Goal: Find specific page/section

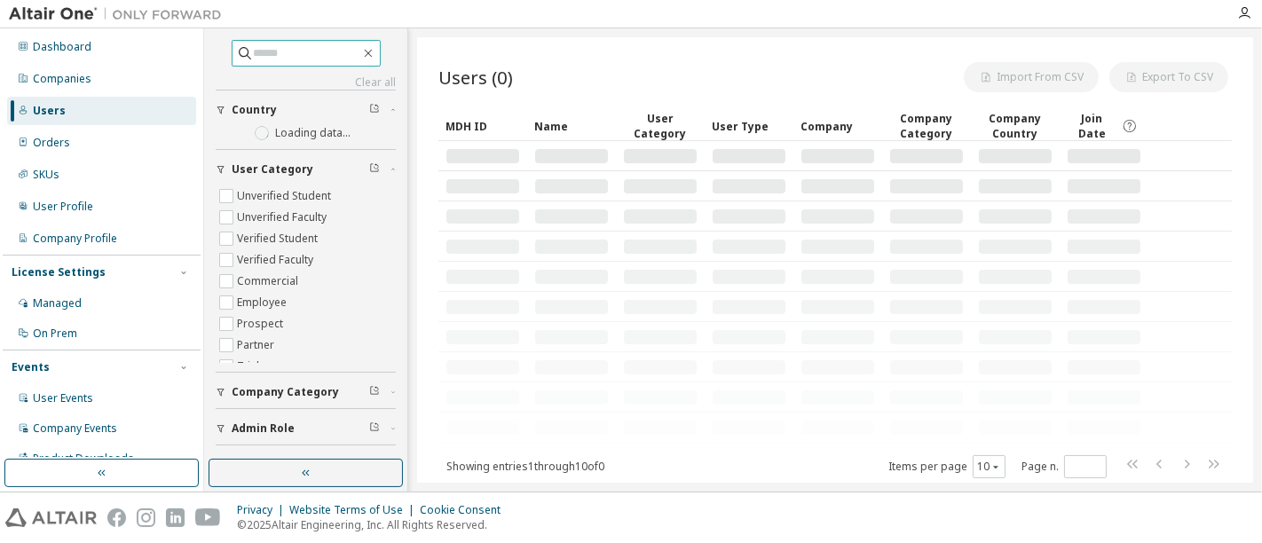
click at [255, 57] on input "text" at bounding box center [307, 53] width 107 height 18
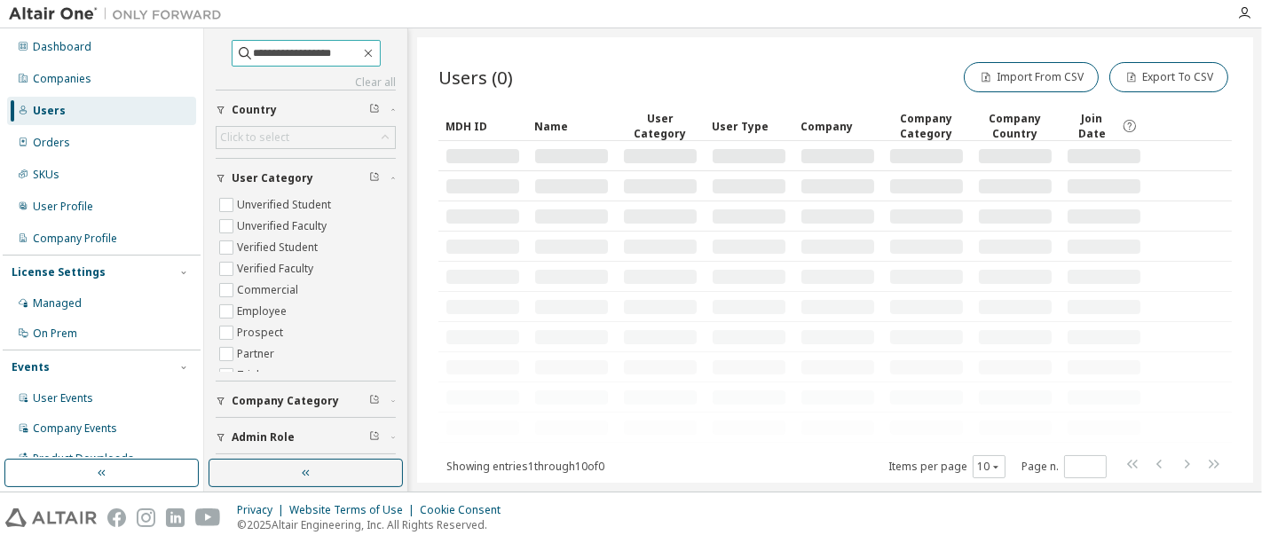
type input "**********"
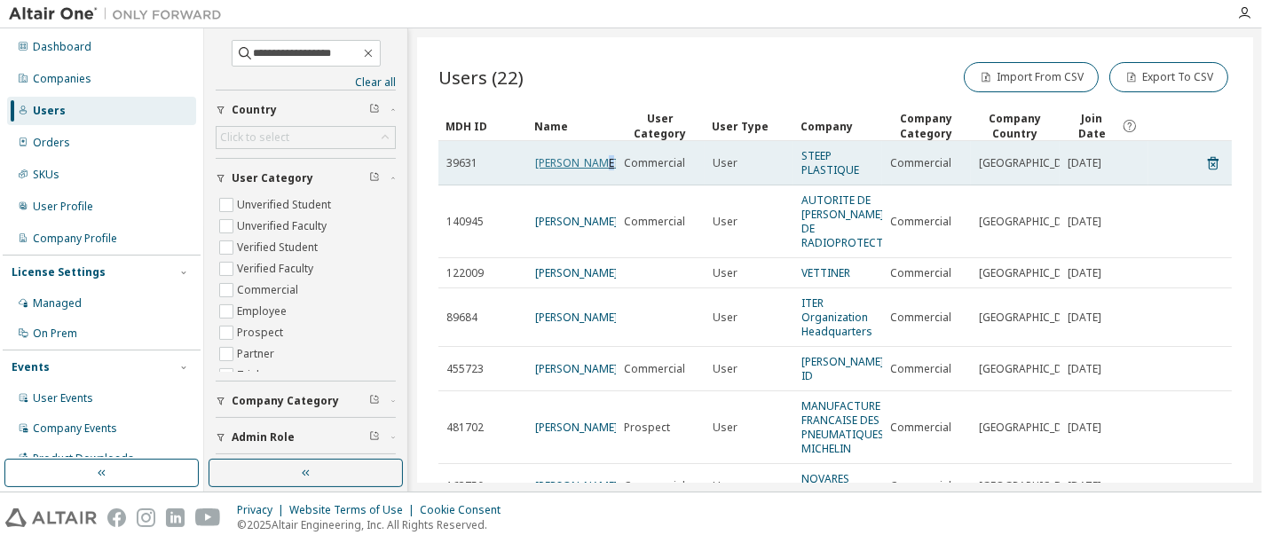
click at [545, 166] on link "[PERSON_NAME]" at bounding box center [576, 162] width 83 height 15
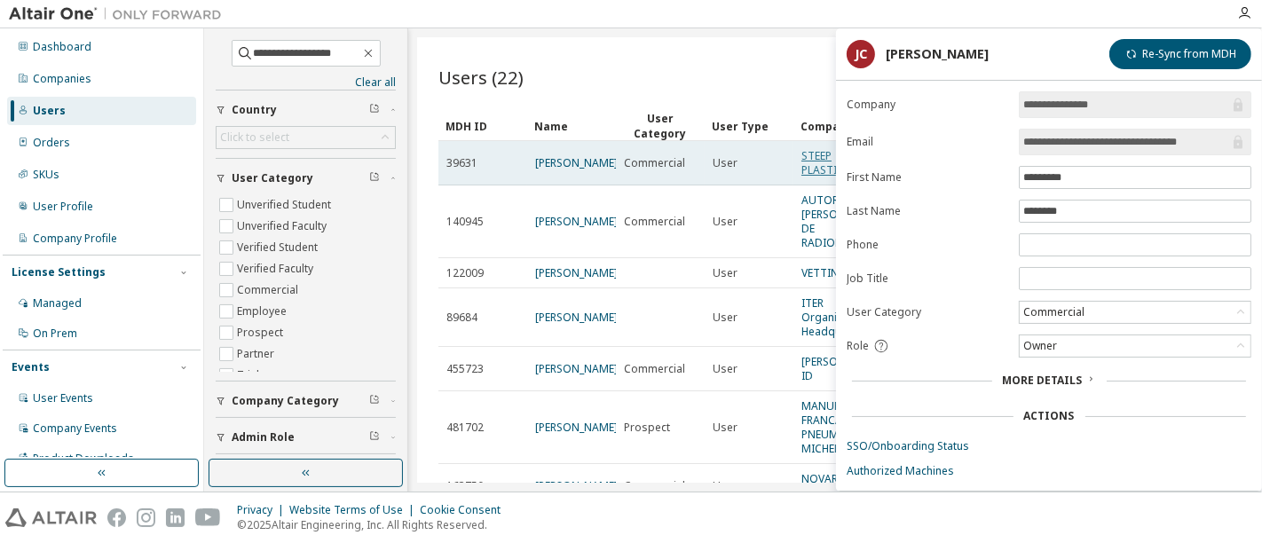
click at [802, 166] on link "STEEP PLASTIQUE" at bounding box center [831, 162] width 58 height 29
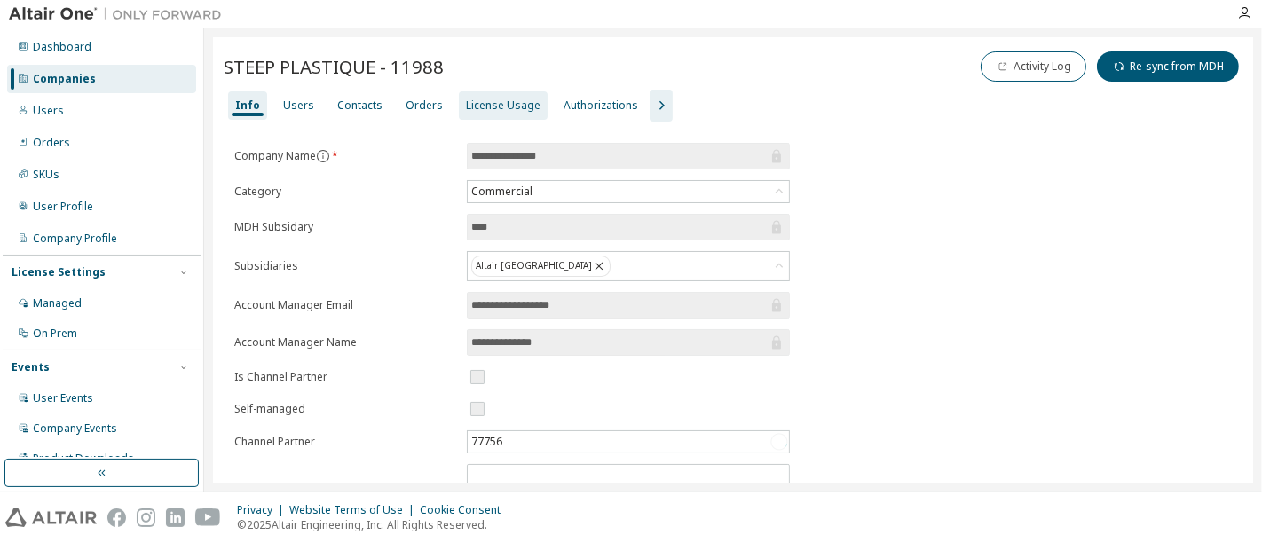
click at [466, 105] on div "License Usage" at bounding box center [503, 106] width 75 height 14
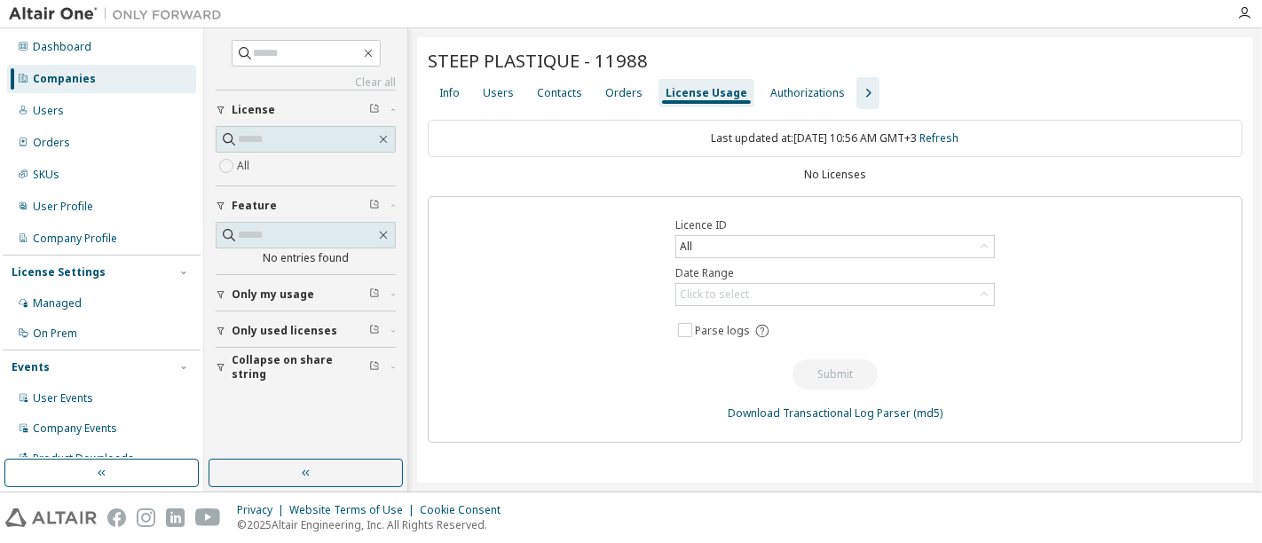
click at [91, 84] on div "Companies" at bounding box center [64, 79] width 63 height 14
